Goal: Check status: Check status

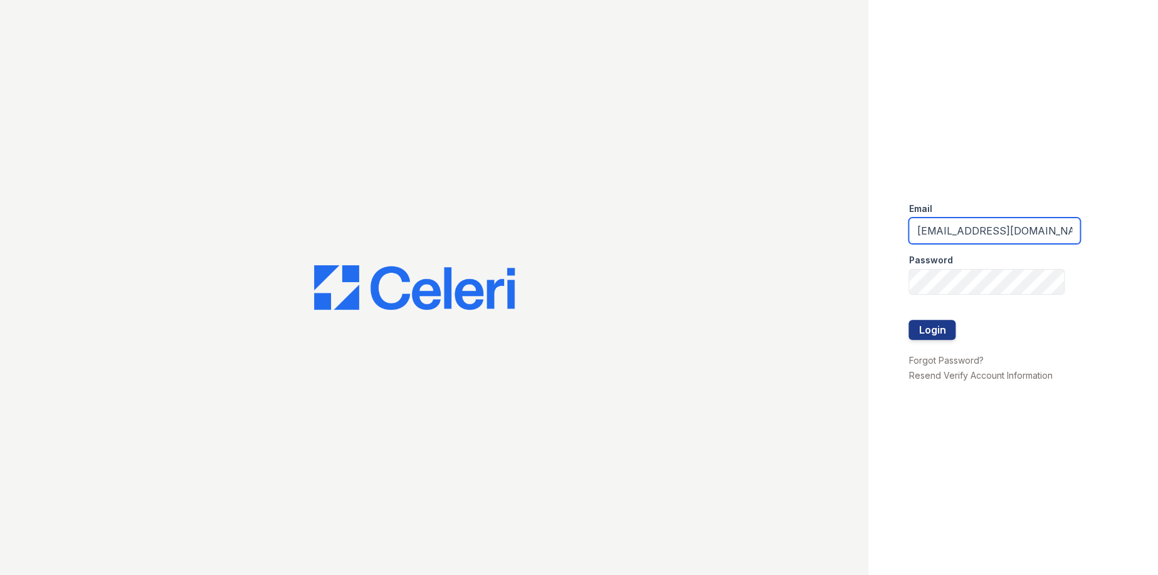
click at [969, 225] on input "Arriveattheretreat@Trinity-pm.com" at bounding box center [995, 231] width 172 height 26
type input "ArriveLaurieLane@Trinity-pm.com"
click at [942, 320] on button "Login" at bounding box center [932, 330] width 47 height 20
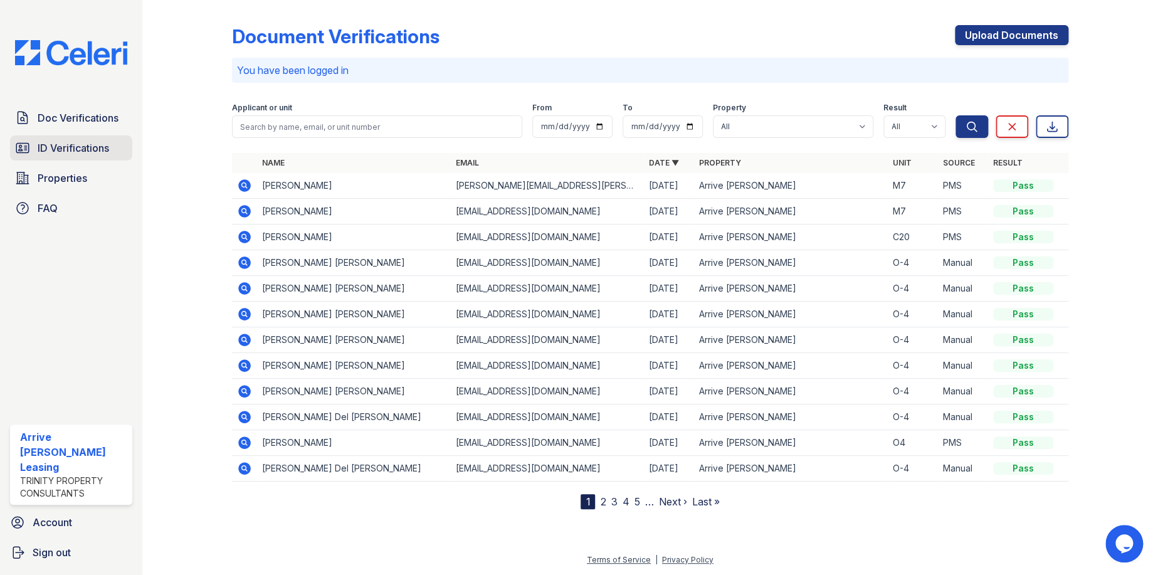
click at [103, 153] on span "ID Verifications" at bounding box center [73, 147] width 71 height 15
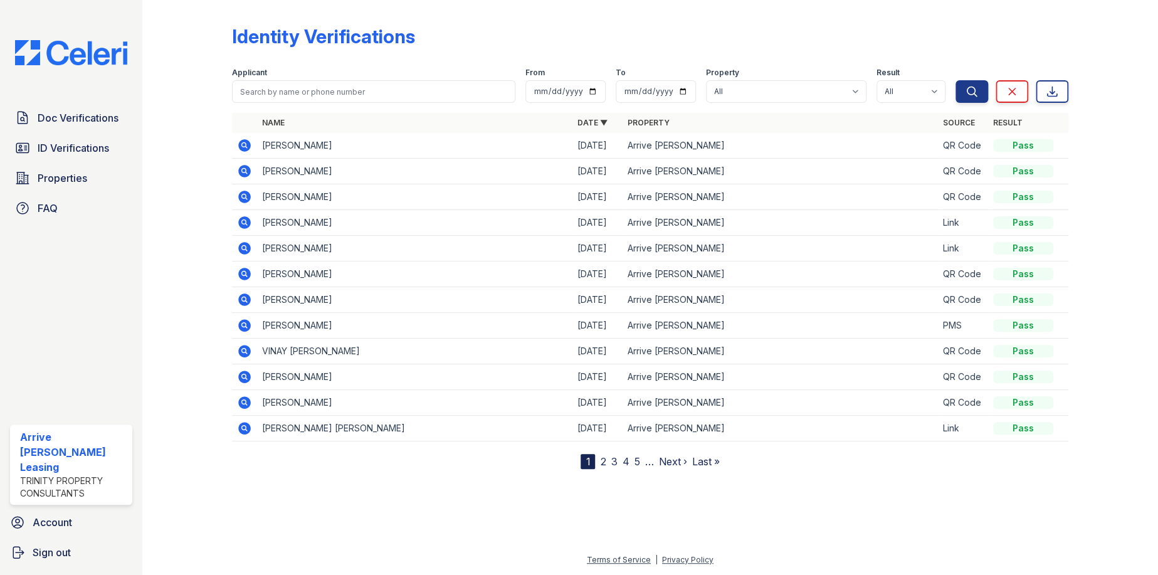
click at [243, 145] on icon at bounding box center [243, 144] width 3 height 3
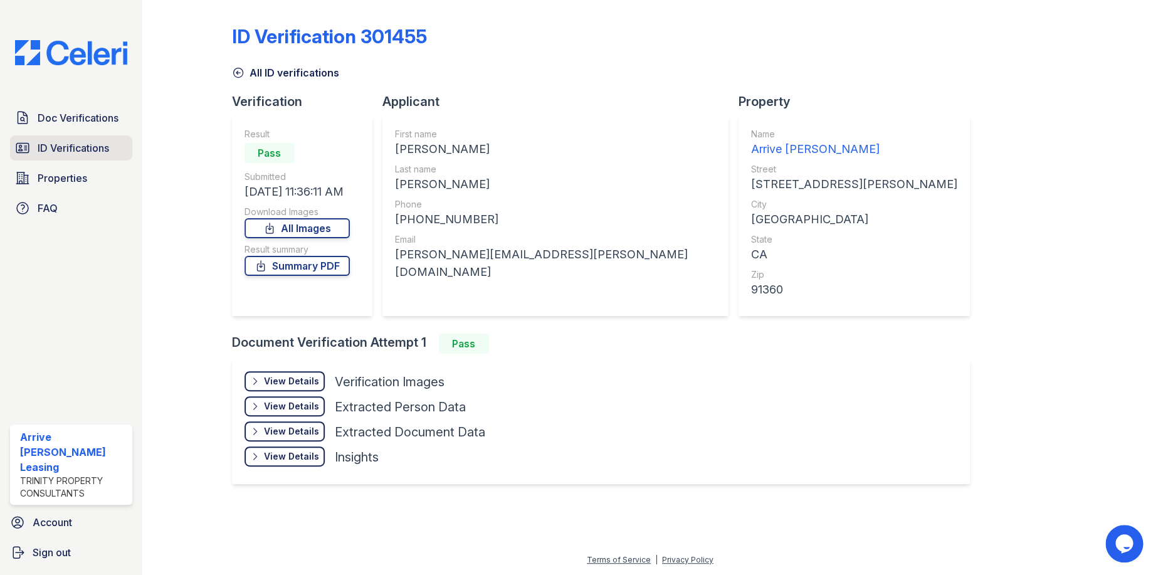
click at [80, 150] on span "ID Verifications" at bounding box center [73, 147] width 71 height 15
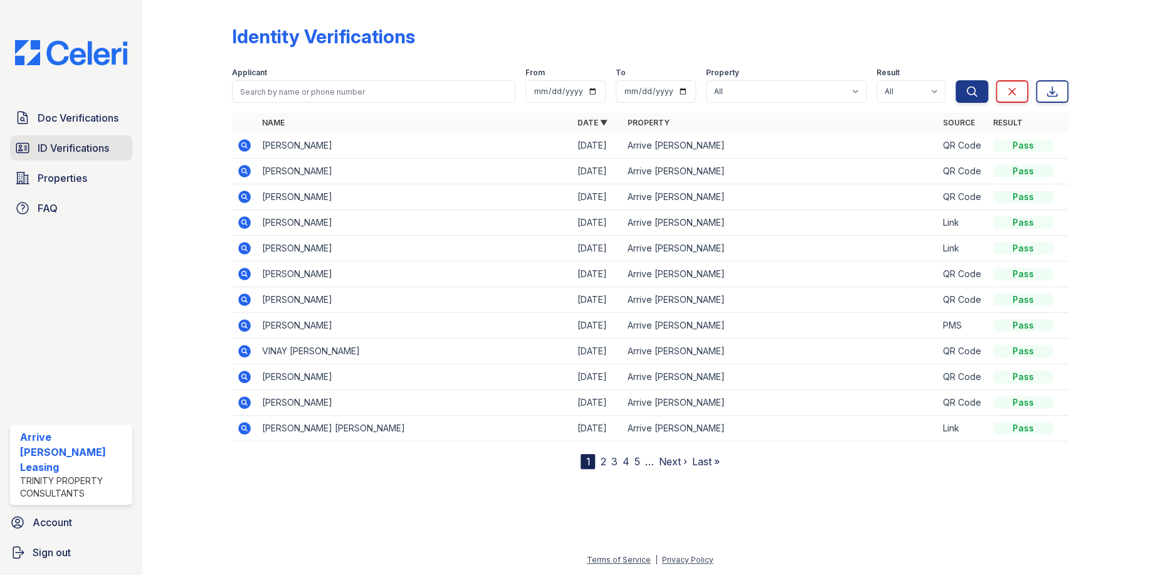
click at [83, 140] on span "ID Verifications" at bounding box center [73, 147] width 71 height 15
click at [45, 143] on span "ID Verifications" at bounding box center [73, 147] width 71 height 15
click at [68, 110] on span "Doc Verifications" at bounding box center [78, 117] width 81 height 15
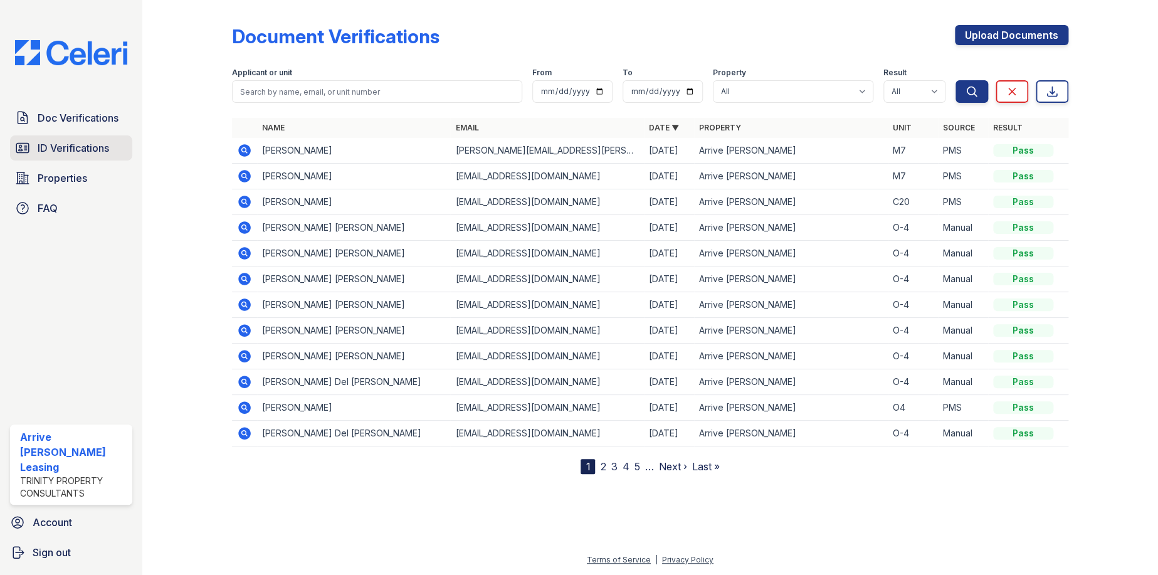
click at [70, 152] on span "ID Verifications" at bounding box center [73, 147] width 71 height 15
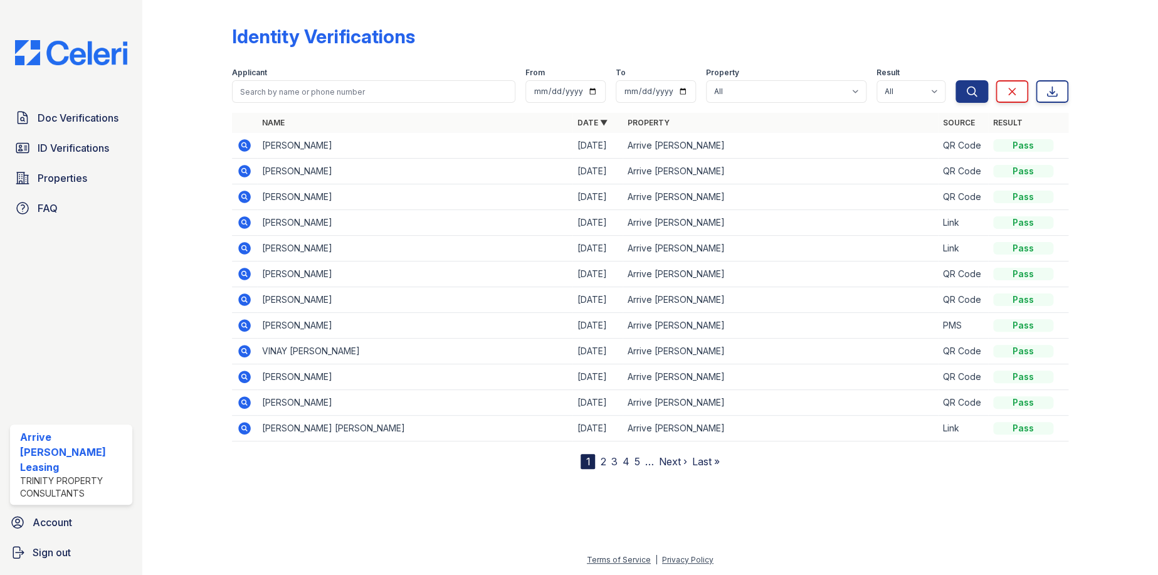
click at [70, 152] on span "ID Verifications" at bounding box center [73, 147] width 71 height 15
